Goal: Task Accomplishment & Management: Manage account settings

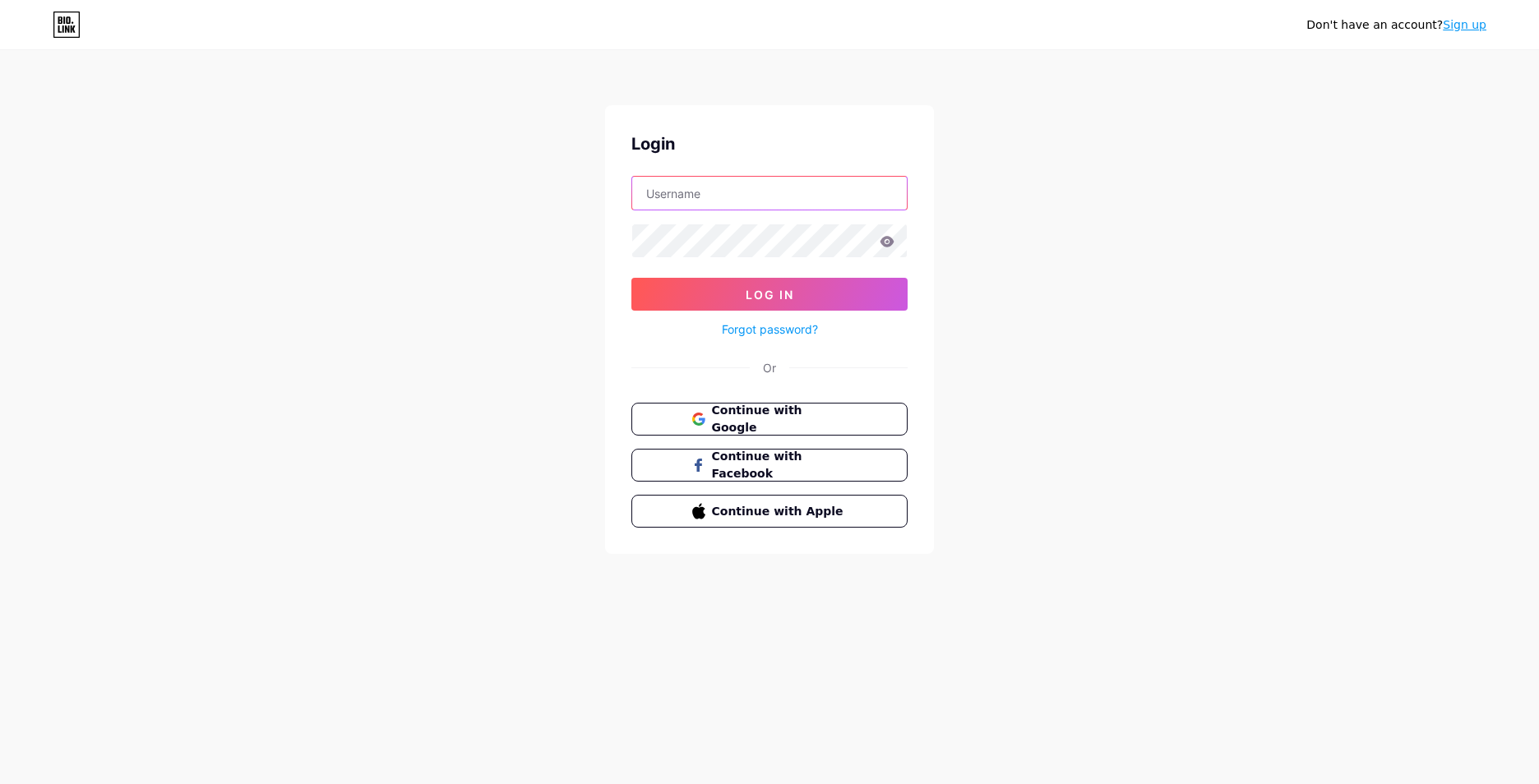
click at [696, 188] on input "text" at bounding box center [769, 193] width 274 height 33
type input "[EMAIL_ADDRESS][DOMAIN_NAME]"
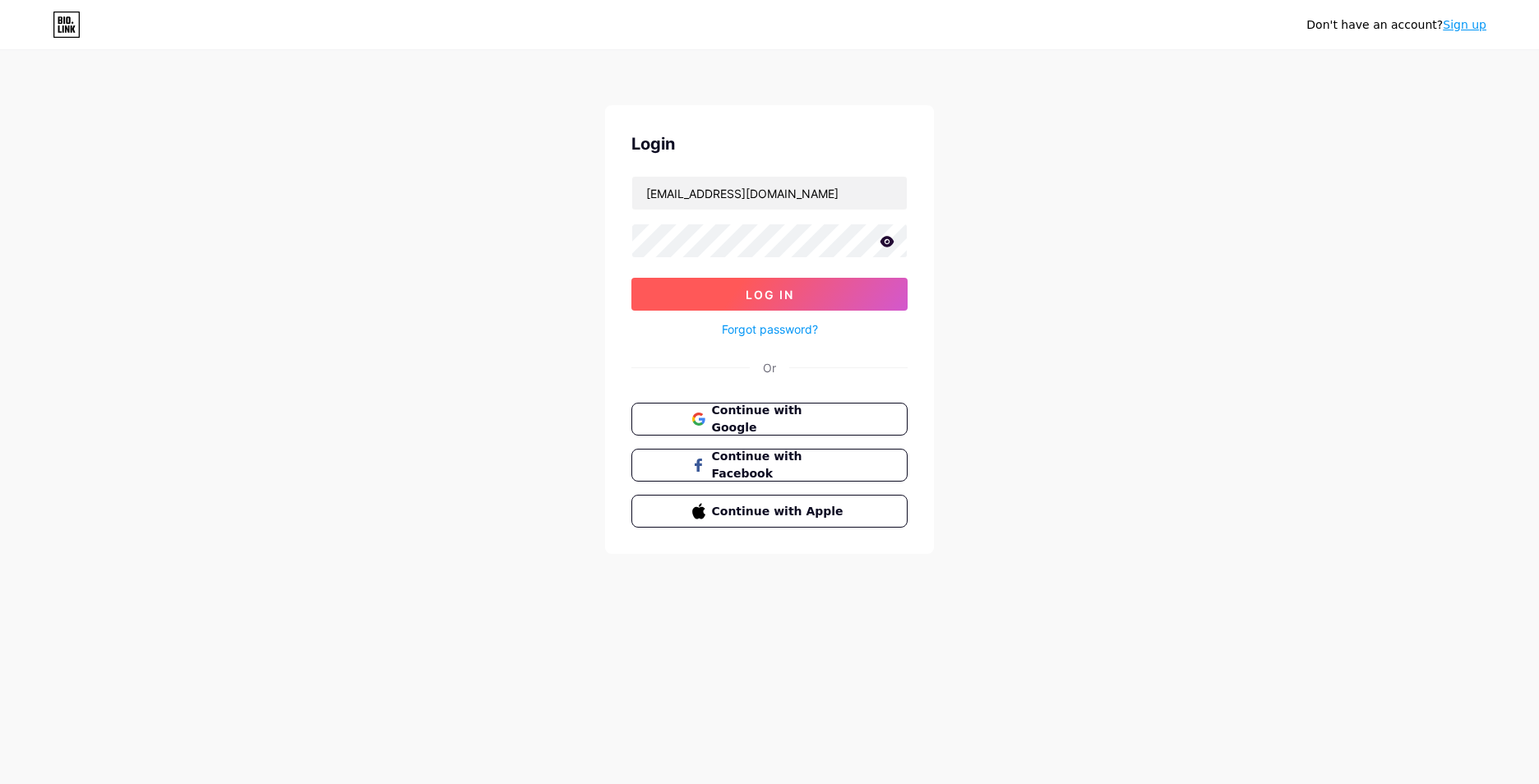
click at [749, 297] on span "Log In" at bounding box center [770, 295] width 49 height 14
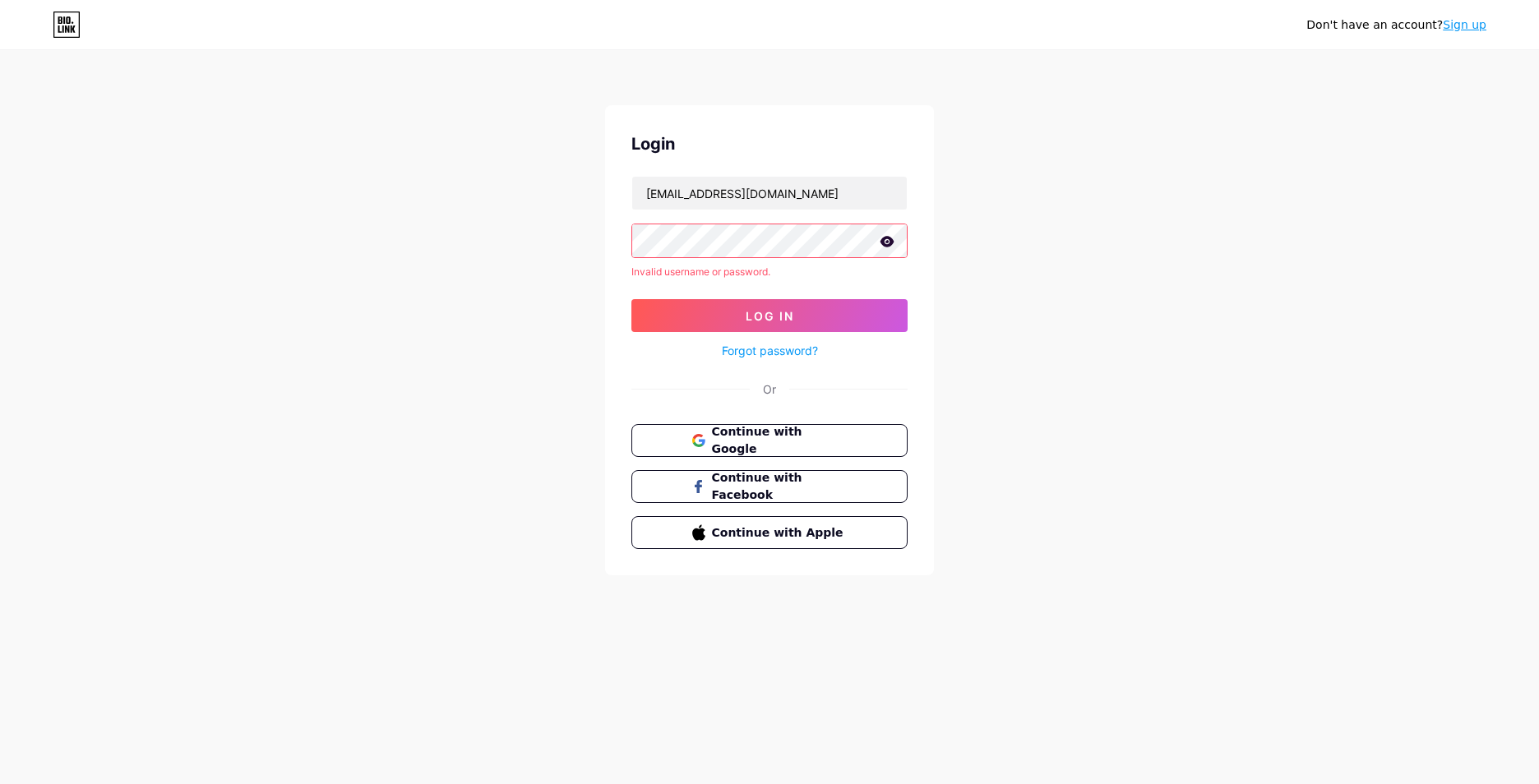
click at [886, 243] on icon at bounding box center [887, 242] width 15 height 12
click at [886, 243] on icon at bounding box center [887, 242] width 14 height 12
click at [844, 311] on button "Log In" at bounding box center [769, 315] width 276 height 33
click at [804, 432] on span "Continue with Google" at bounding box center [779, 441] width 137 height 35
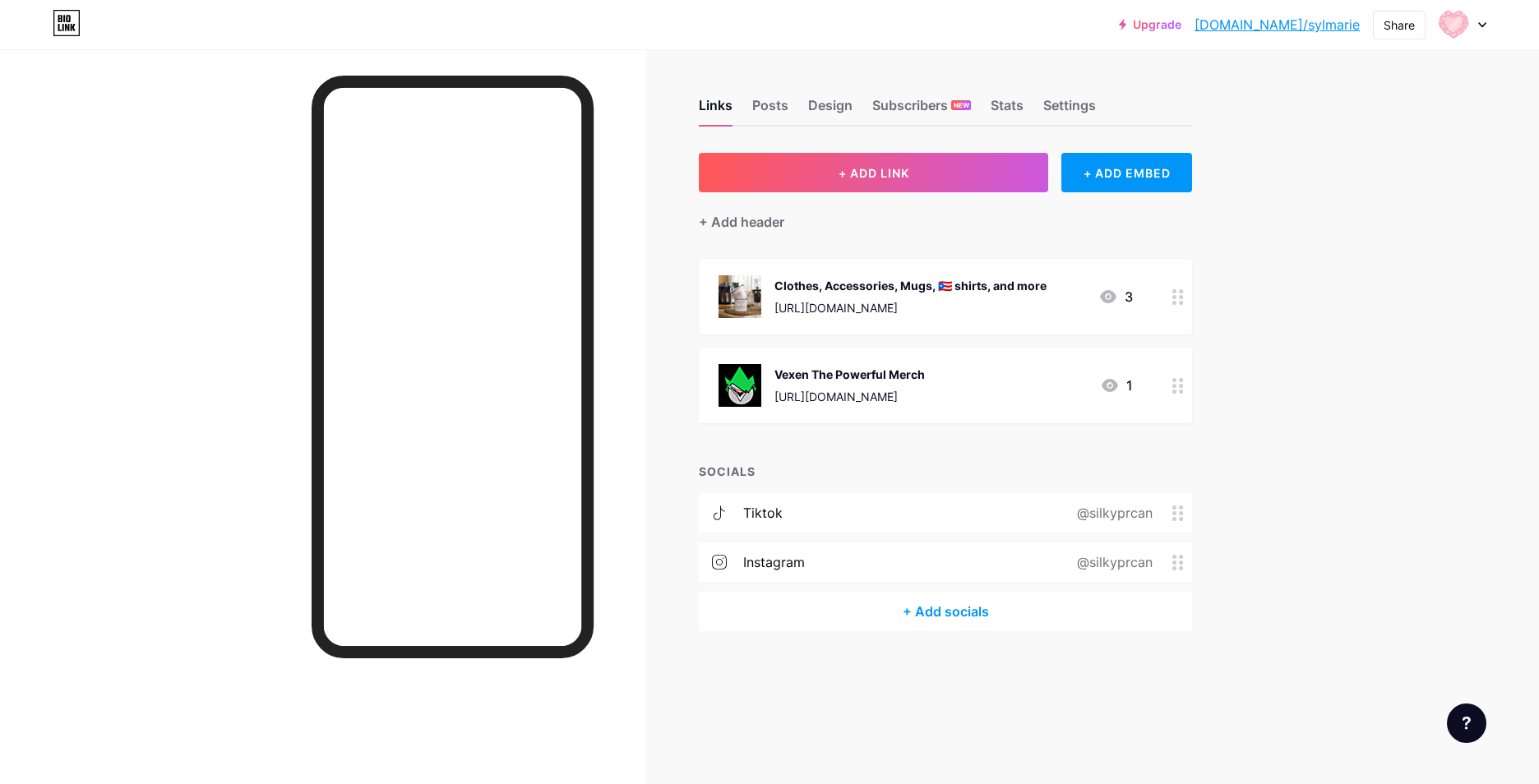
click at [1178, 294] on icon at bounding box center [1178, 297] width 12 height 16
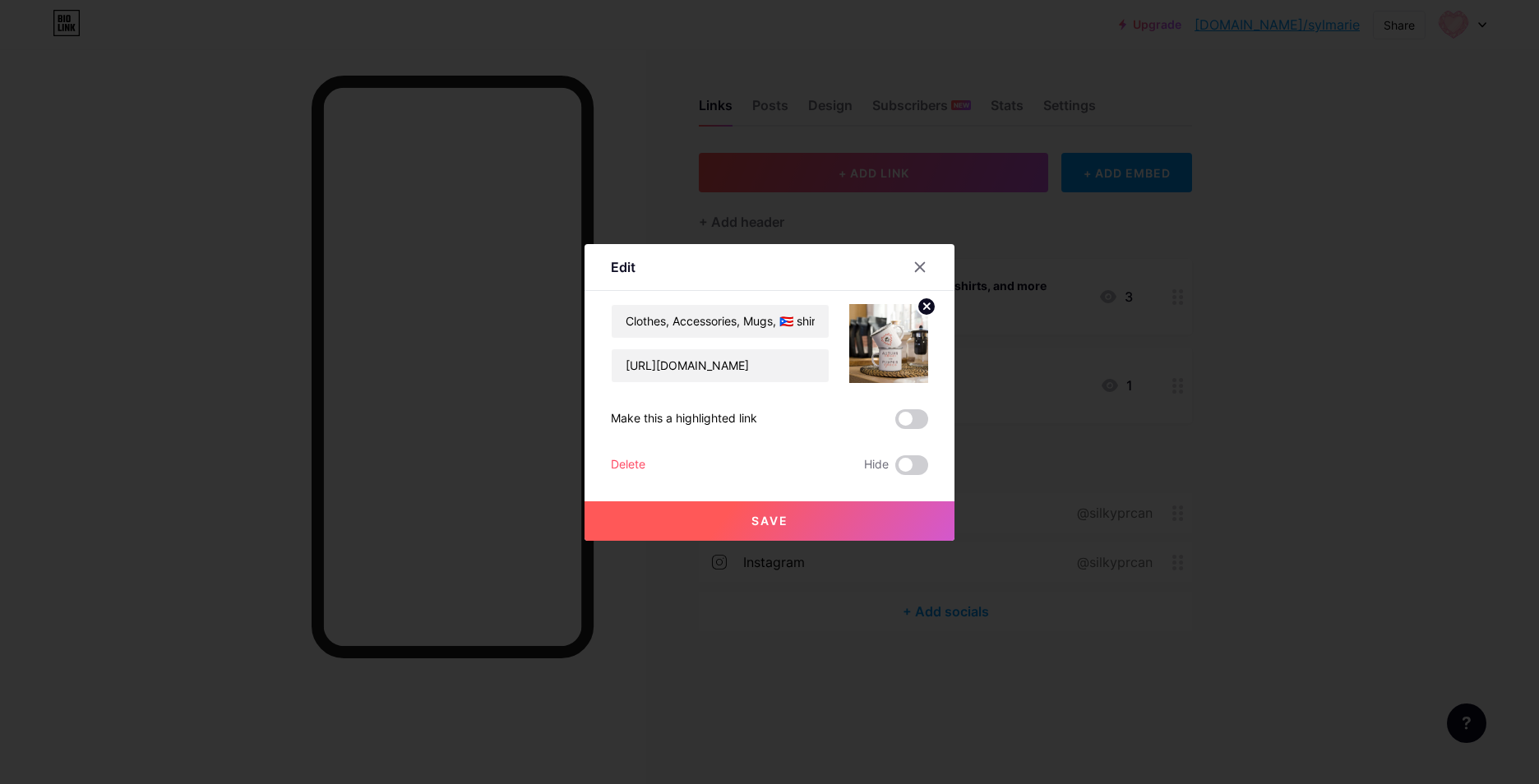
click at [619, 463] on div "Delete" at bounding box center [627, 465] width 35 height 19
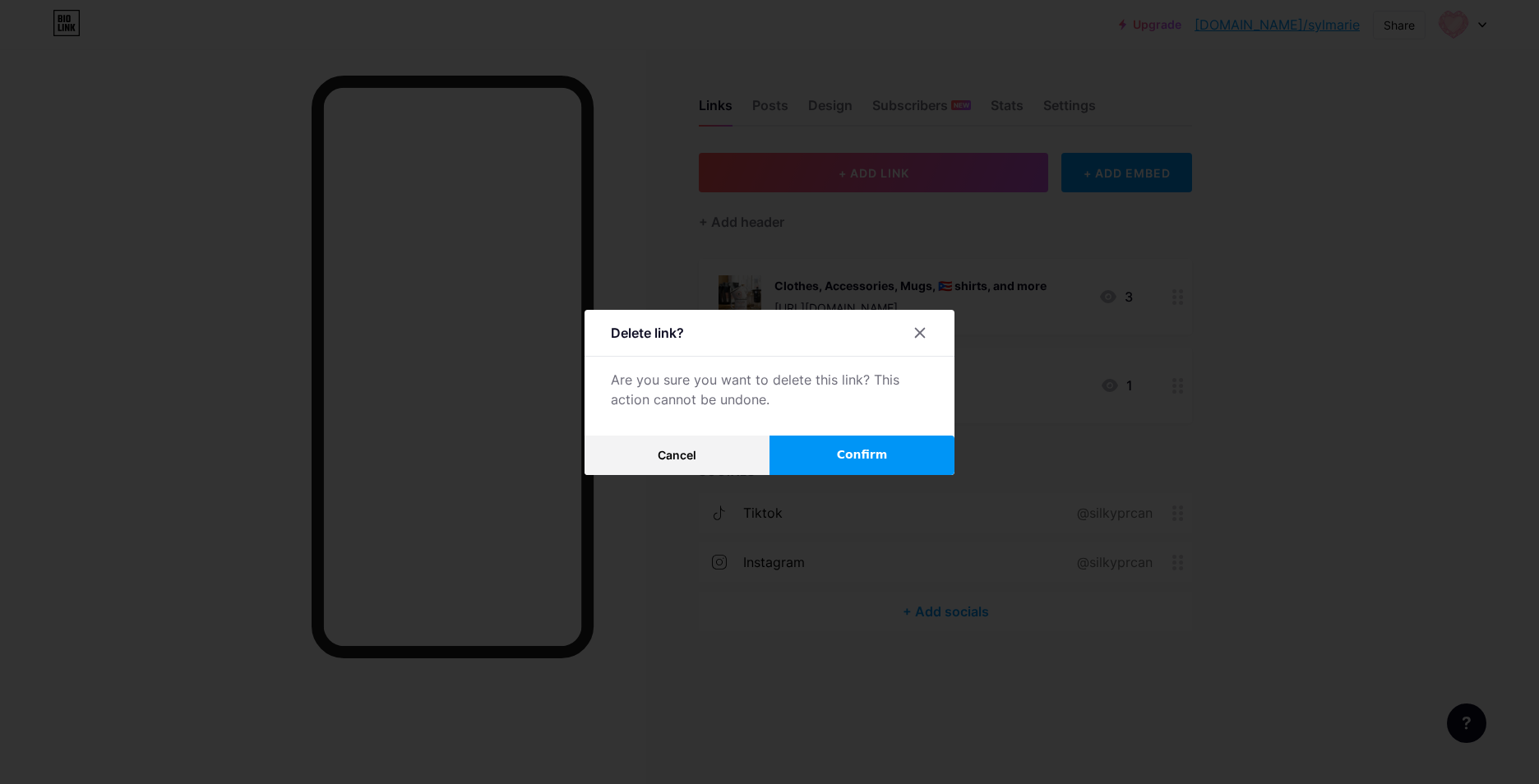
click at [840, 459] on span "Confirm" at bounding box center [863, 455] width 51 height 18
